Goal: Information Seeking & Learning: Understand process/instructions

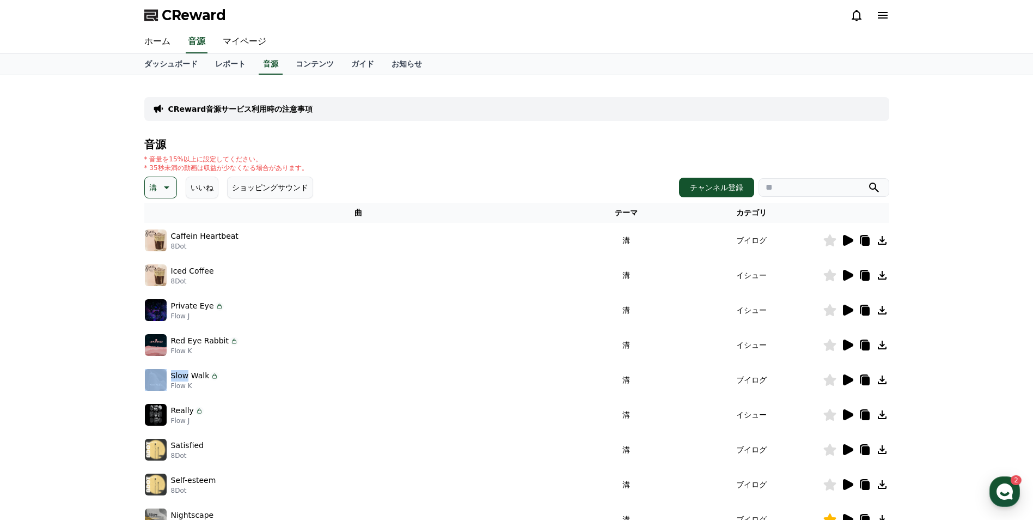
click at [233, 113] on p "CReward音源サービス利用時の注意事項" at bounding box center [240, 109] width 145 height 11
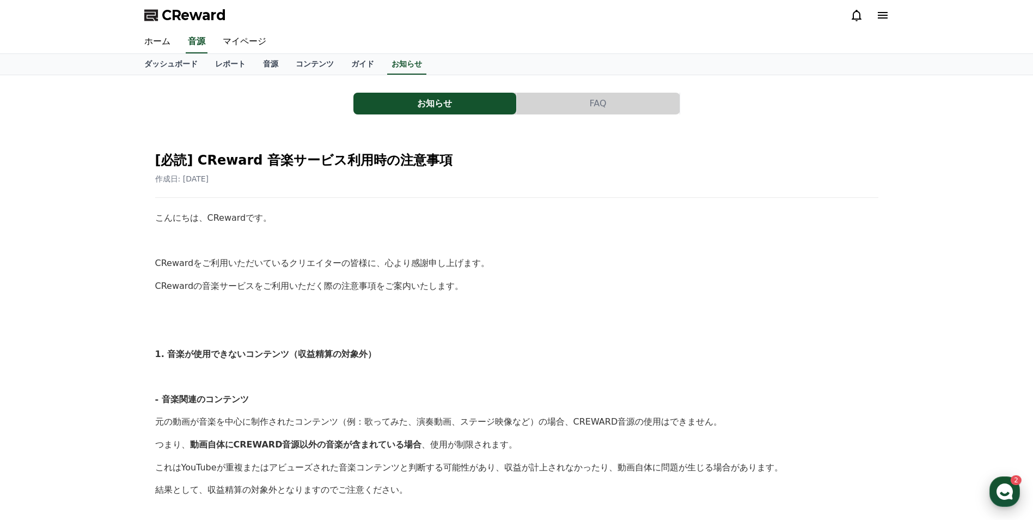
click at [1000, 494] on use "button" at bounding box center [1005, 491] width 16 height 16
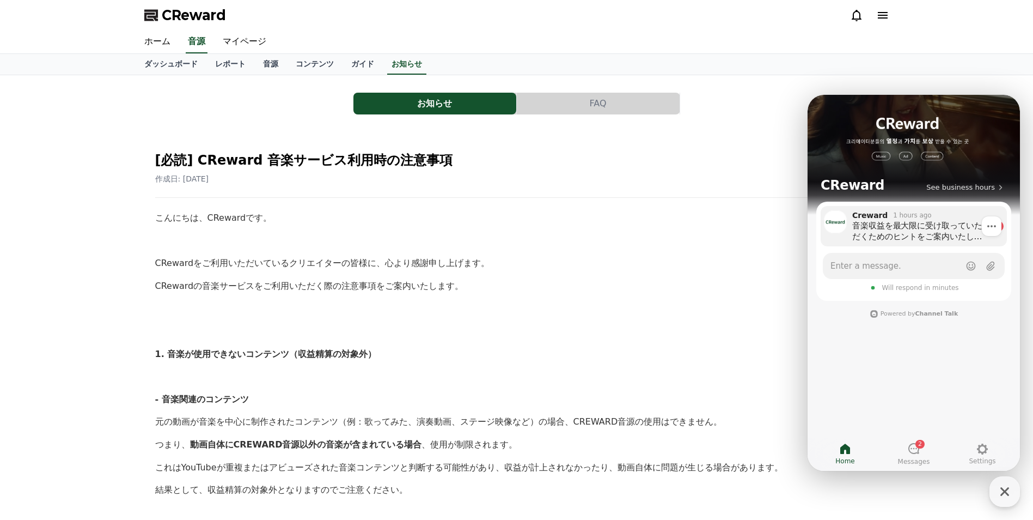
click at [940, 221] on div "音楽収益を最大限に受け取っていただくためのヒントをご案内いたします。 動画の長さは35秒以上（1分未満のショート動画）で作成してください。 YouTube P…" at bounding box center [921, 231] width 136 height 22
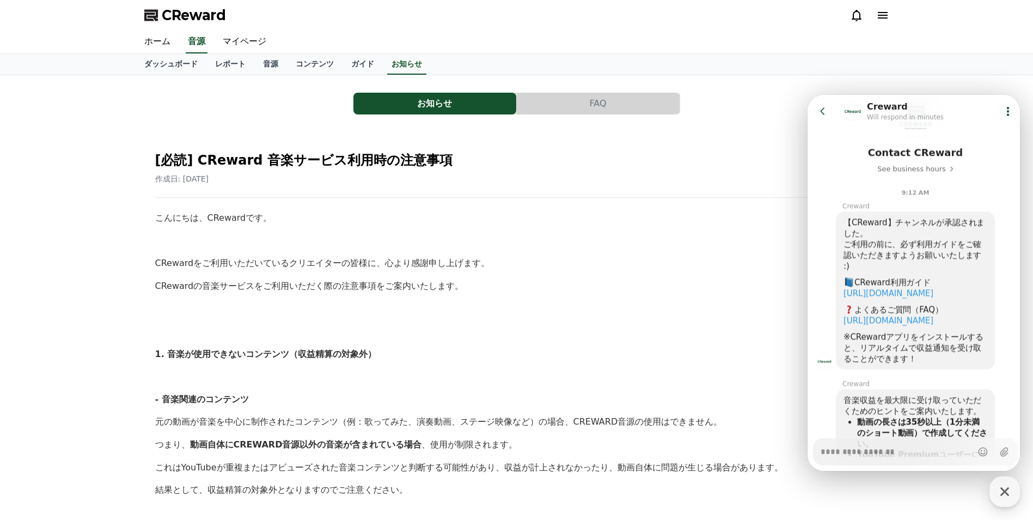
scroll to position [71, 0]
type textarea "*"
click at [562, 258] on p "CRewardをご利用いただいているクリエイターの皆様に、心より感謝申し上げます。" at bounding box center [516, 263] width 723 height 14
click at [818, 104] on button "Go to previous page" at bounding box center [827, 111] width 29 height 22
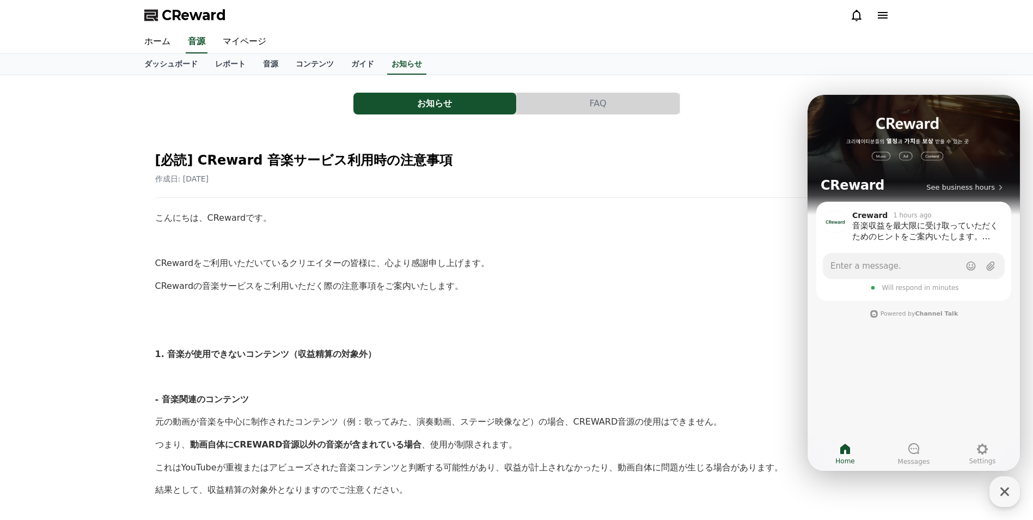
click at [1018, 489] on div "button" at bounding box center [1005, 491] width 31 height 31
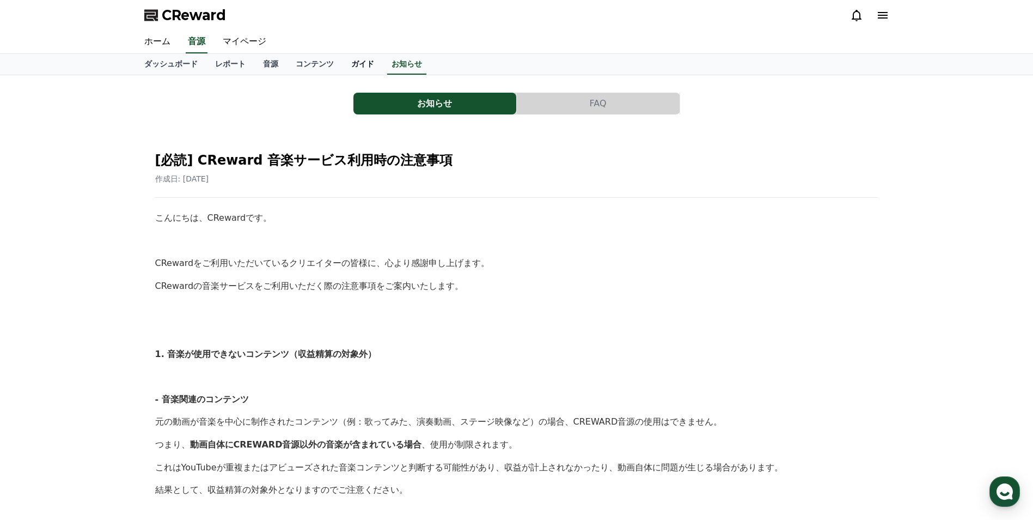
click at [343, 65] on link "ガイド" at bounding box center [363, 64] width 40 height 21
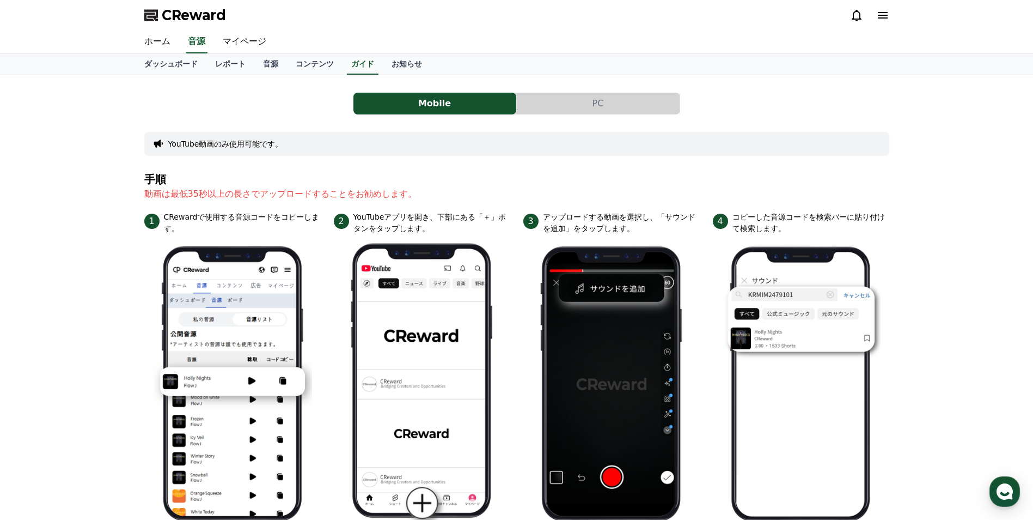
click at [591, 100] on button "PC" at bounding box center [598, 104] width 163 height 22
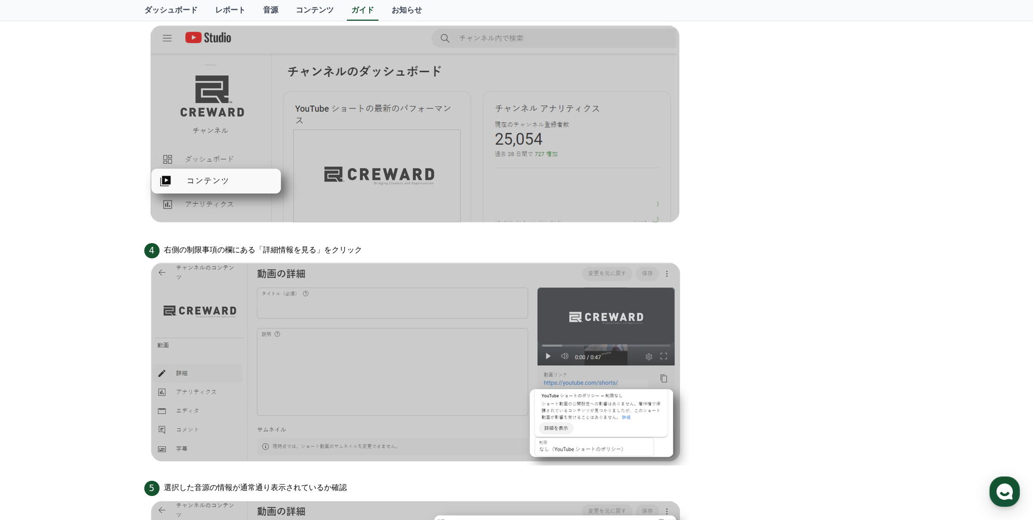
scroll to position [708, 0]
